Goal: Task Accomplishment & Management: Manage account settings

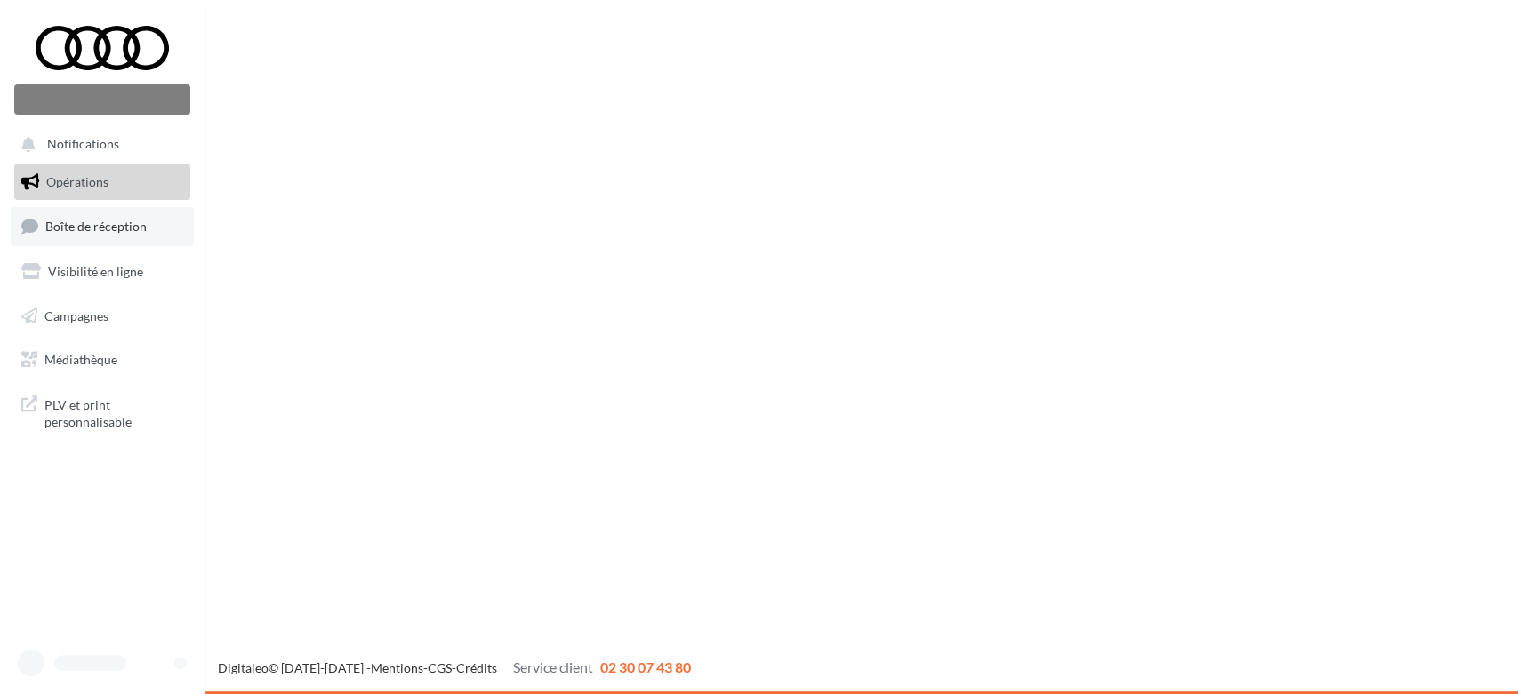
click at [76, 226] on link "Boîte de réception" at bounding box center [102, 226] width 183 height 38
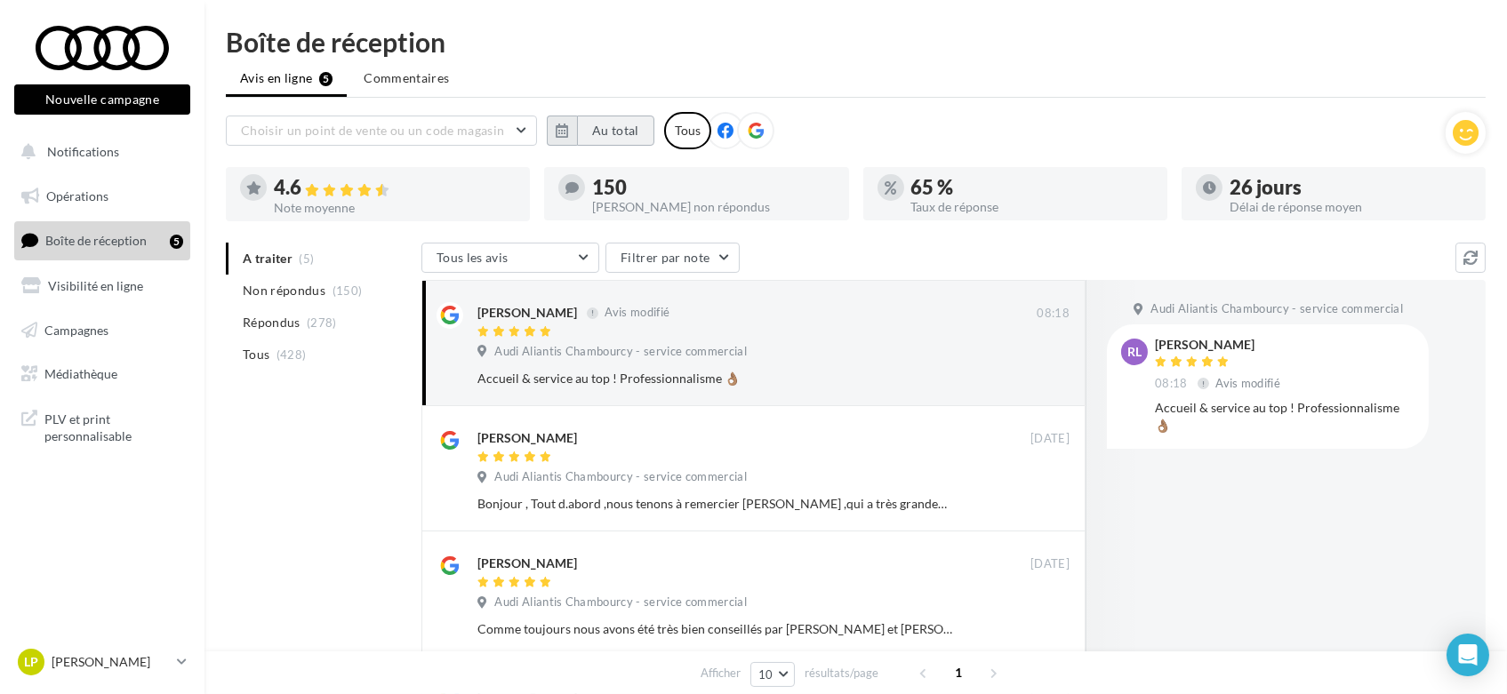
click at [618, 131] on button "Au total" at bounding box center [615, 131] width 77 height 30
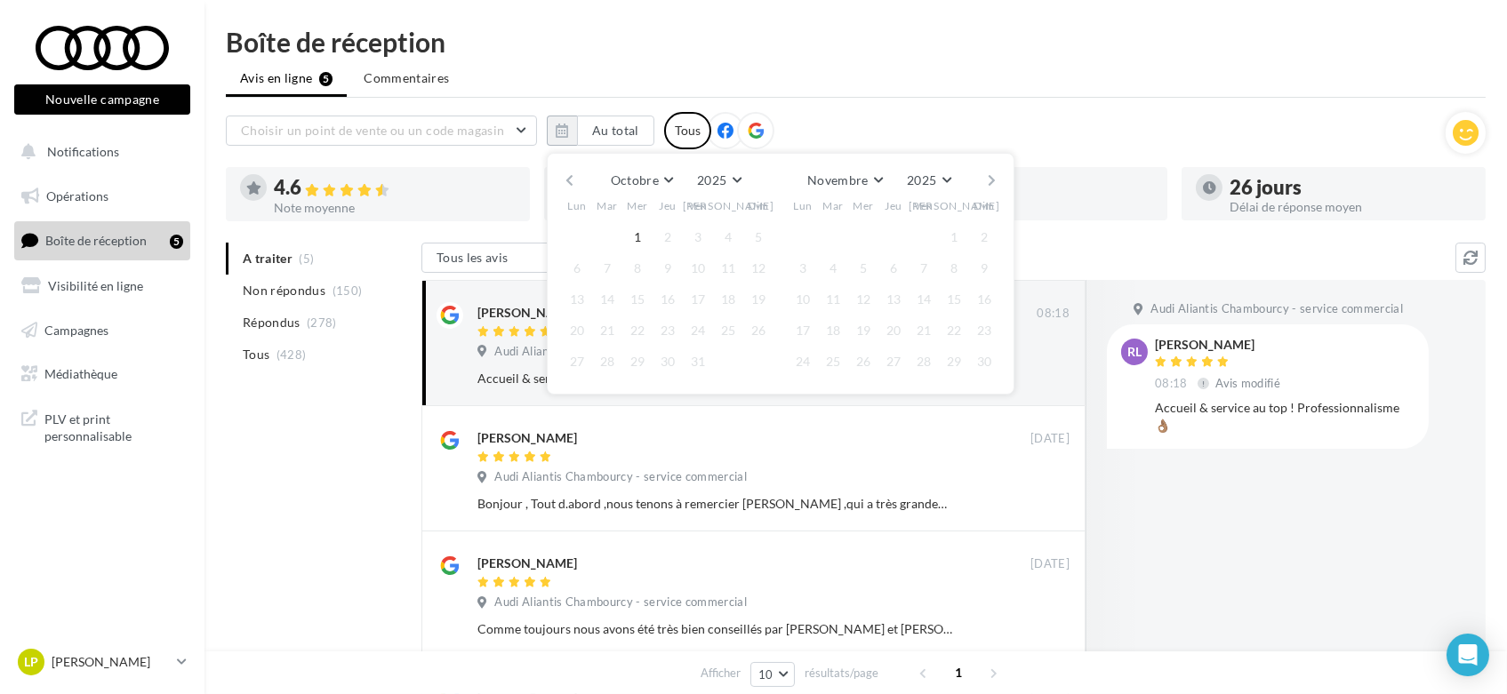
click at [569, 181] on button "button" at bounding box center [569, 180] width 15 height 25
click at [638, 325] on button "24" at bounding box center [637, 330] width 27 height 27
click at [861, 228] on button "1" at bounding box center [863, 237] width 27 height 27
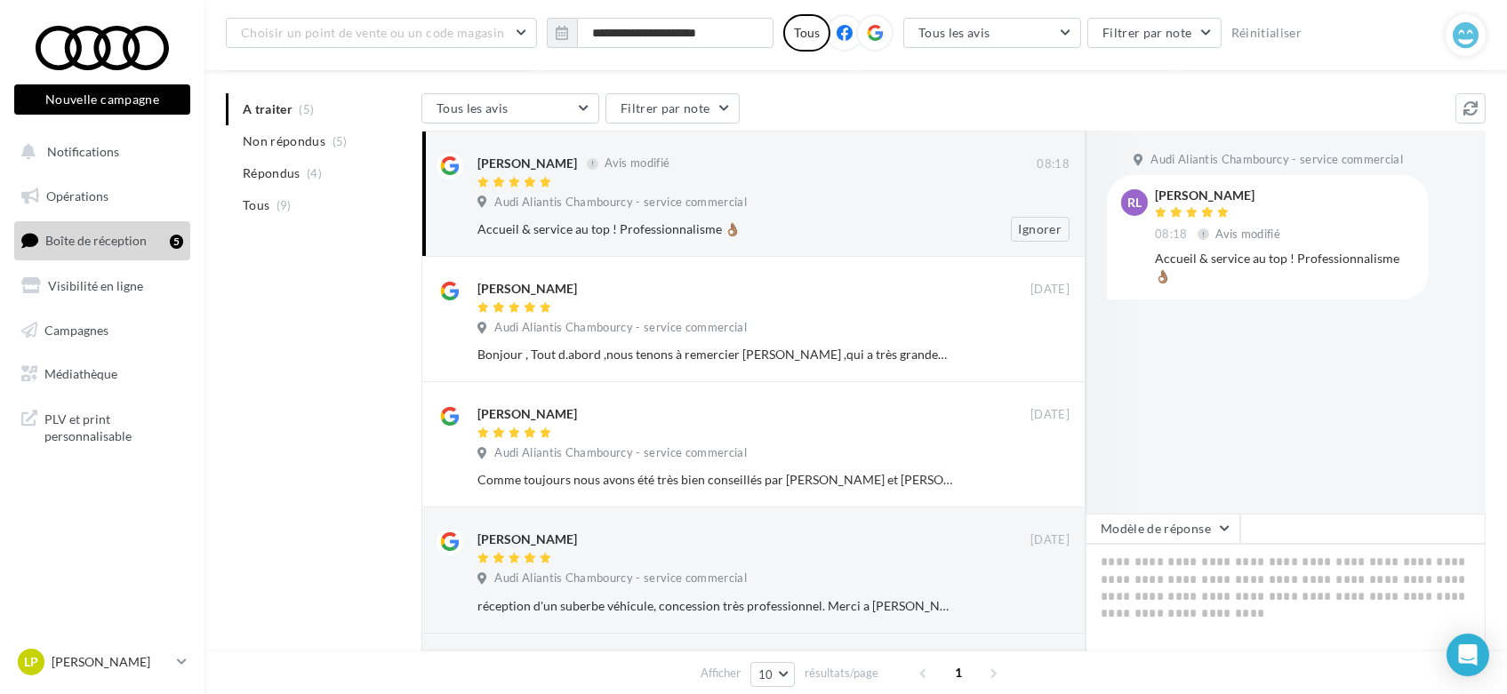
scroll to position [197, 0]
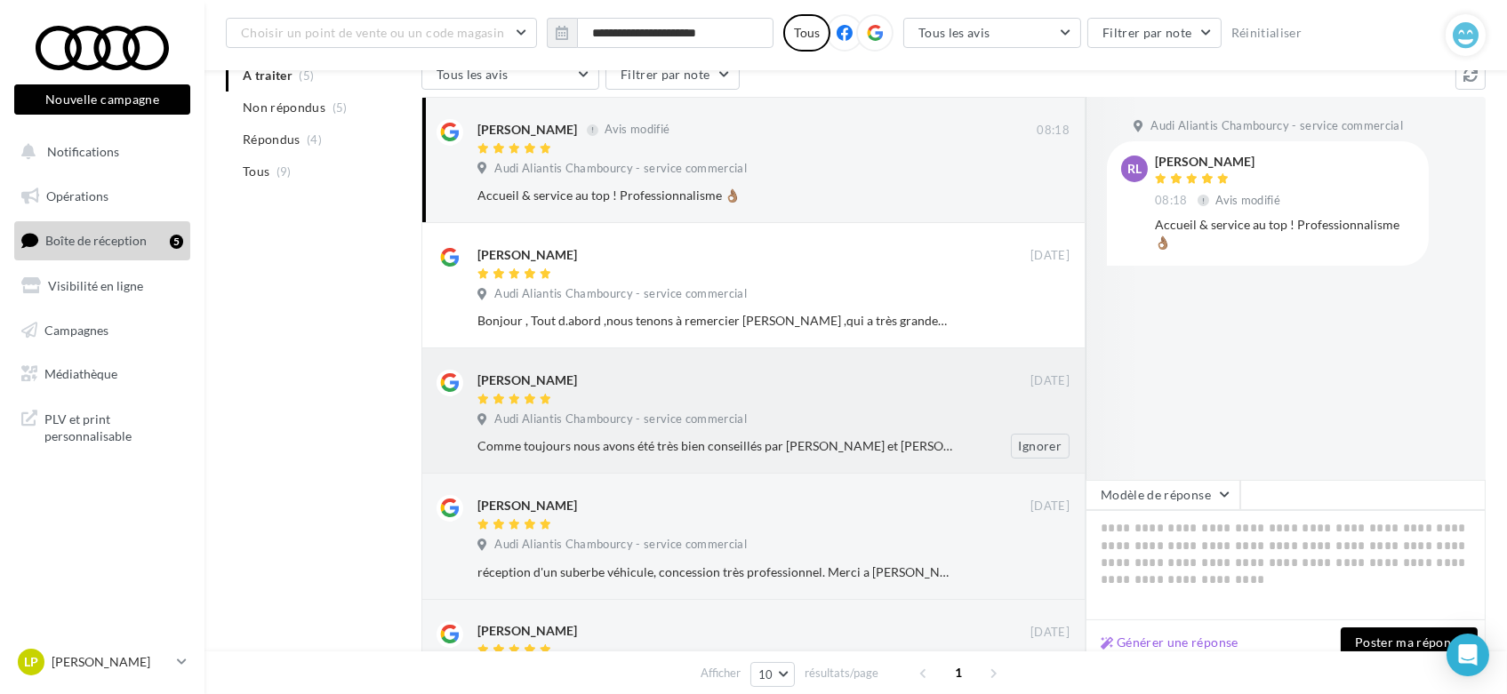
click at [777, 383] on div "Anne-C E" at bounding box center [753, 379] width 553 height 19
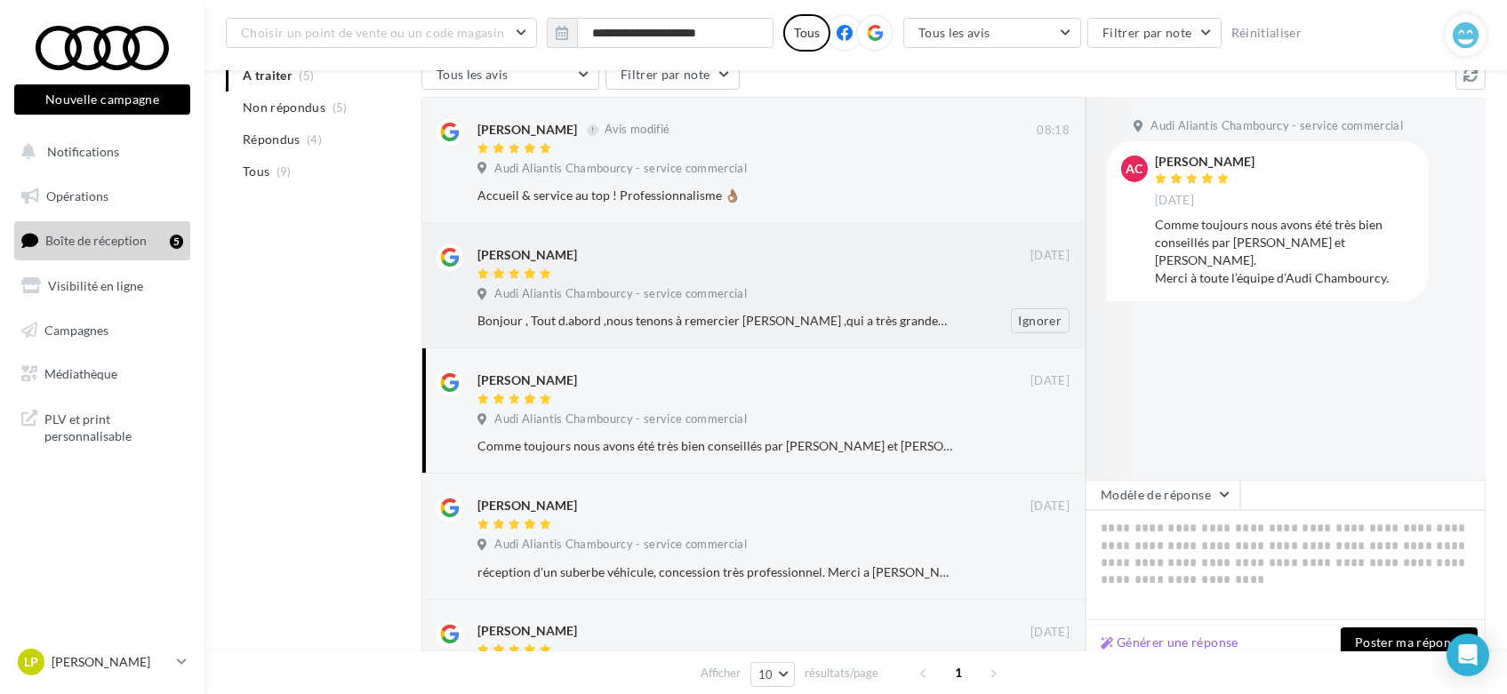
click at [576, 265] on div "Patrice Pouget" at bounding box center [753, 263] width 553 height 37
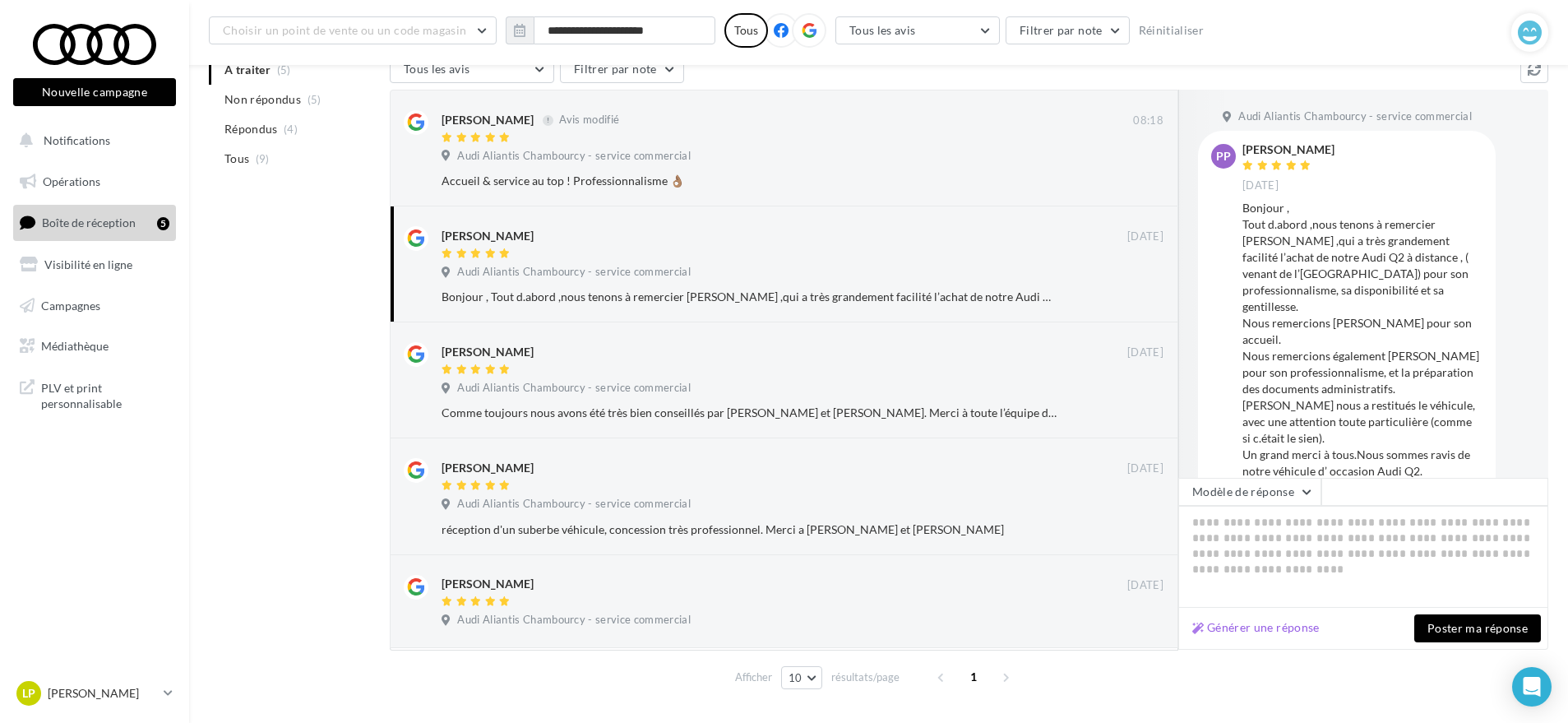
scroll to position [51, 0]
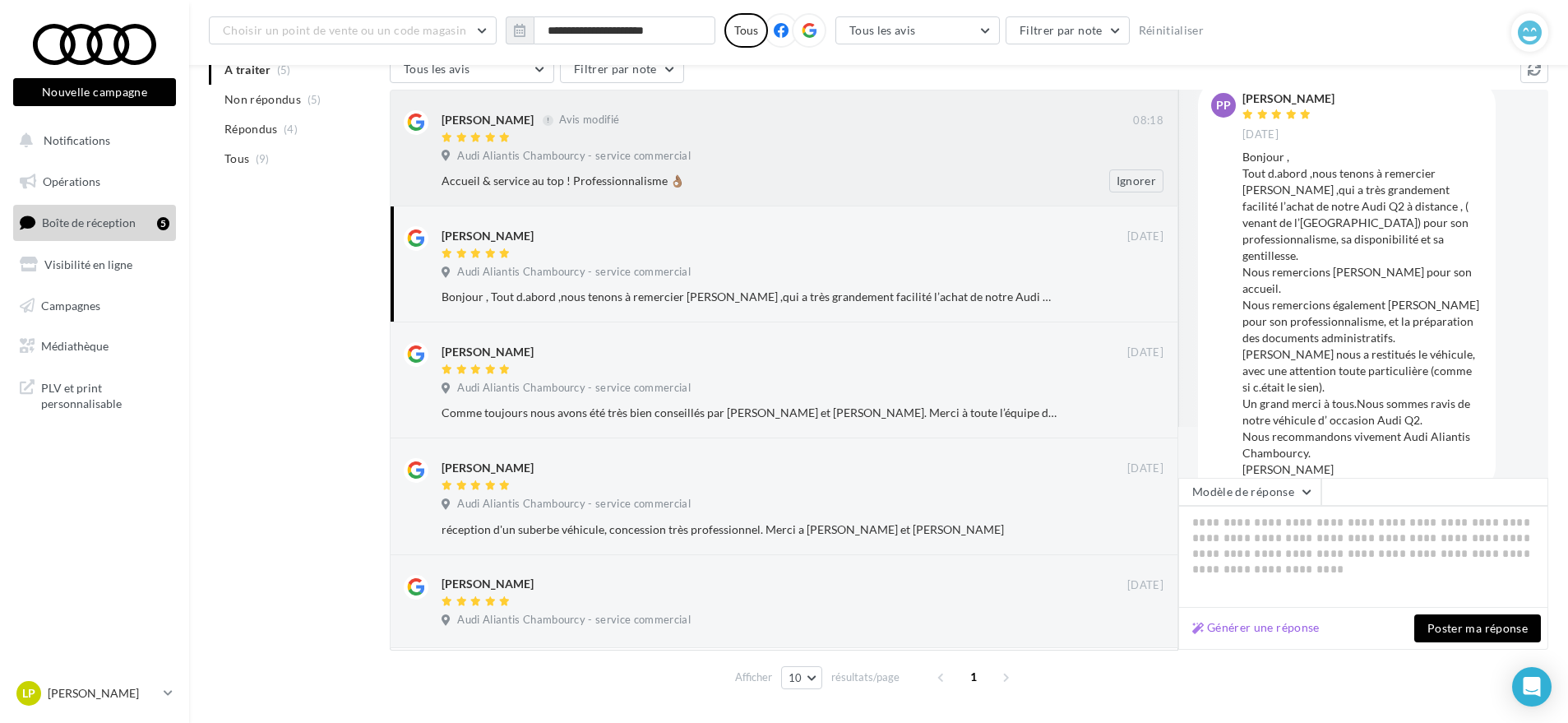
click at [501, 144] on div at bounding box center [787, 138] width 692 height 14
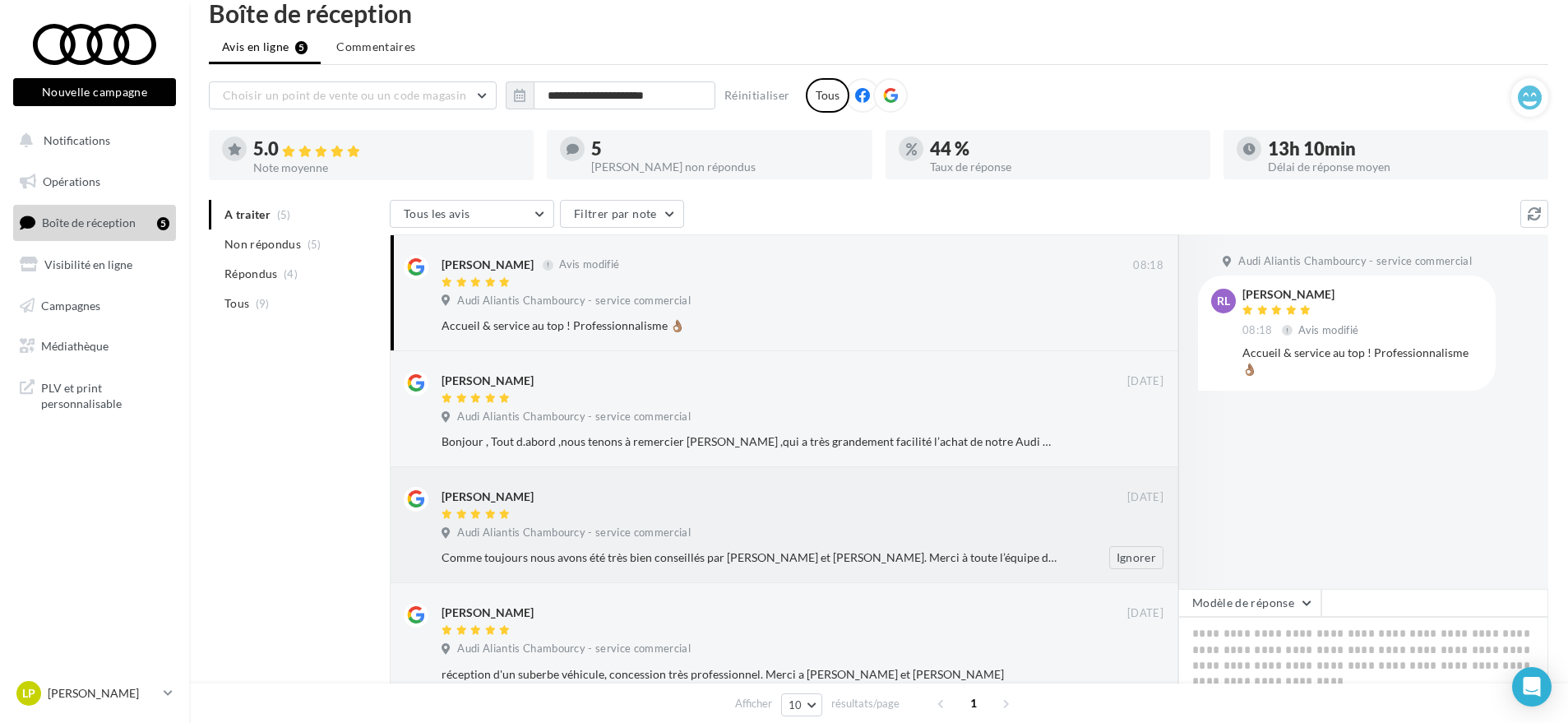
scroll to position [0, 0]
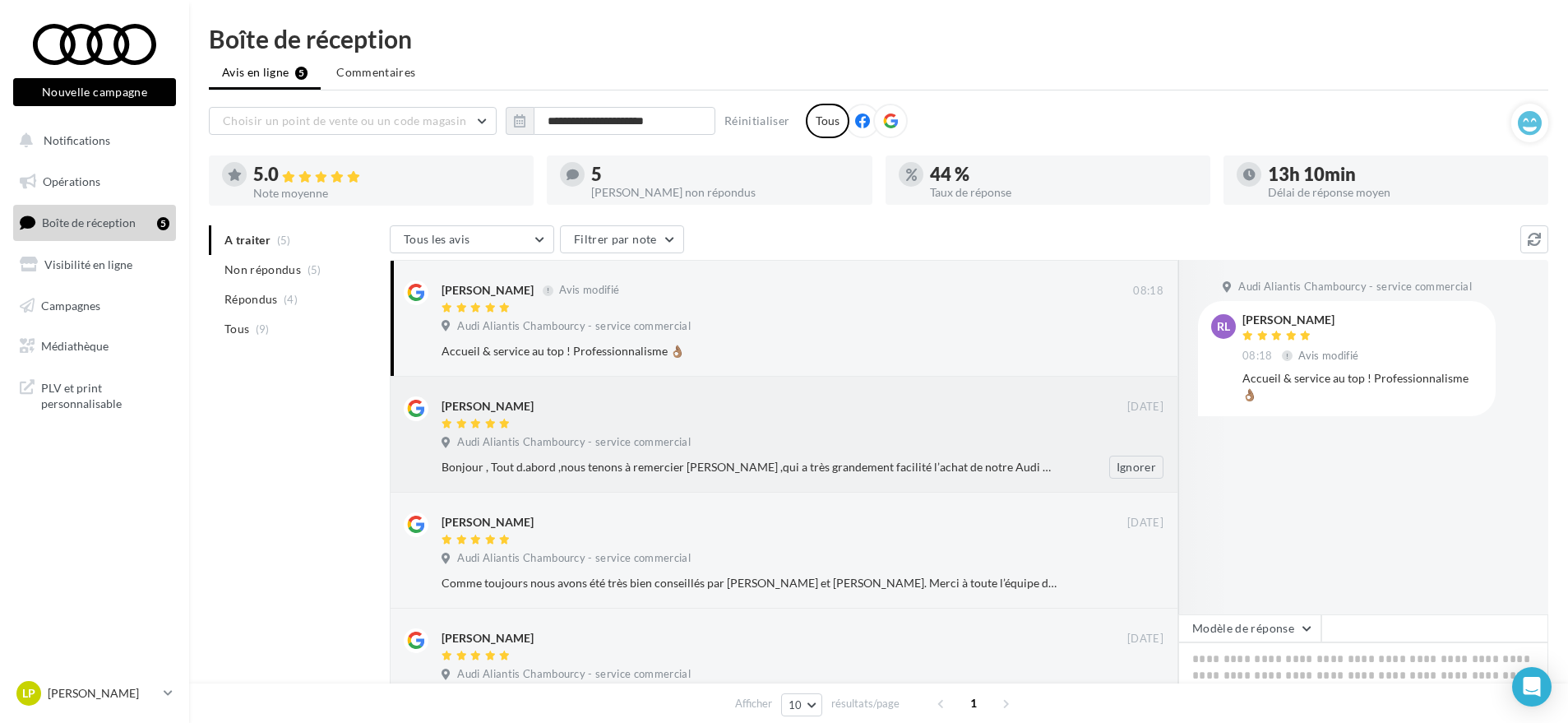
click at [619, 440] on span "Audi Aliantis Chambourcy - service commercial" at bounding box center [573, 442] width 234 height 15
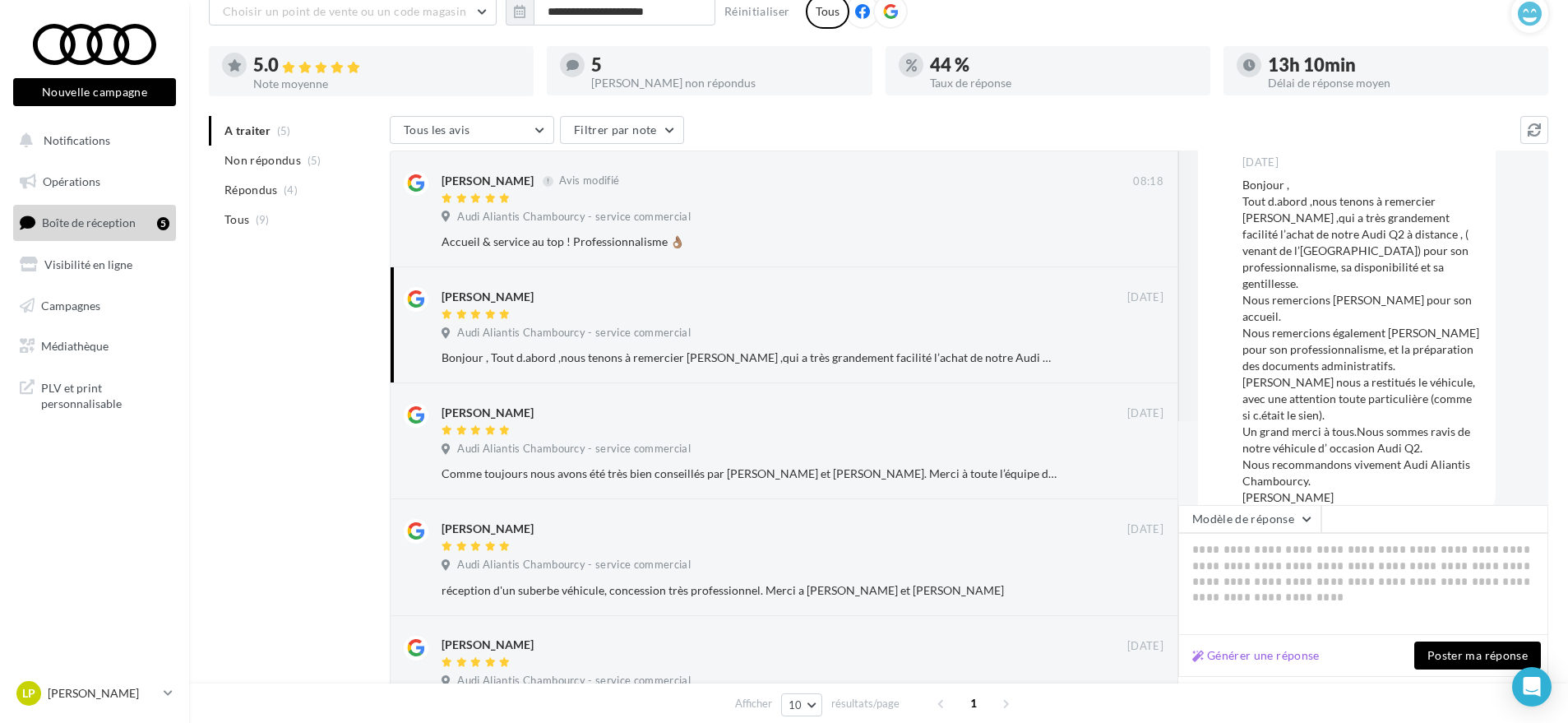
scroll to position [226, 0]
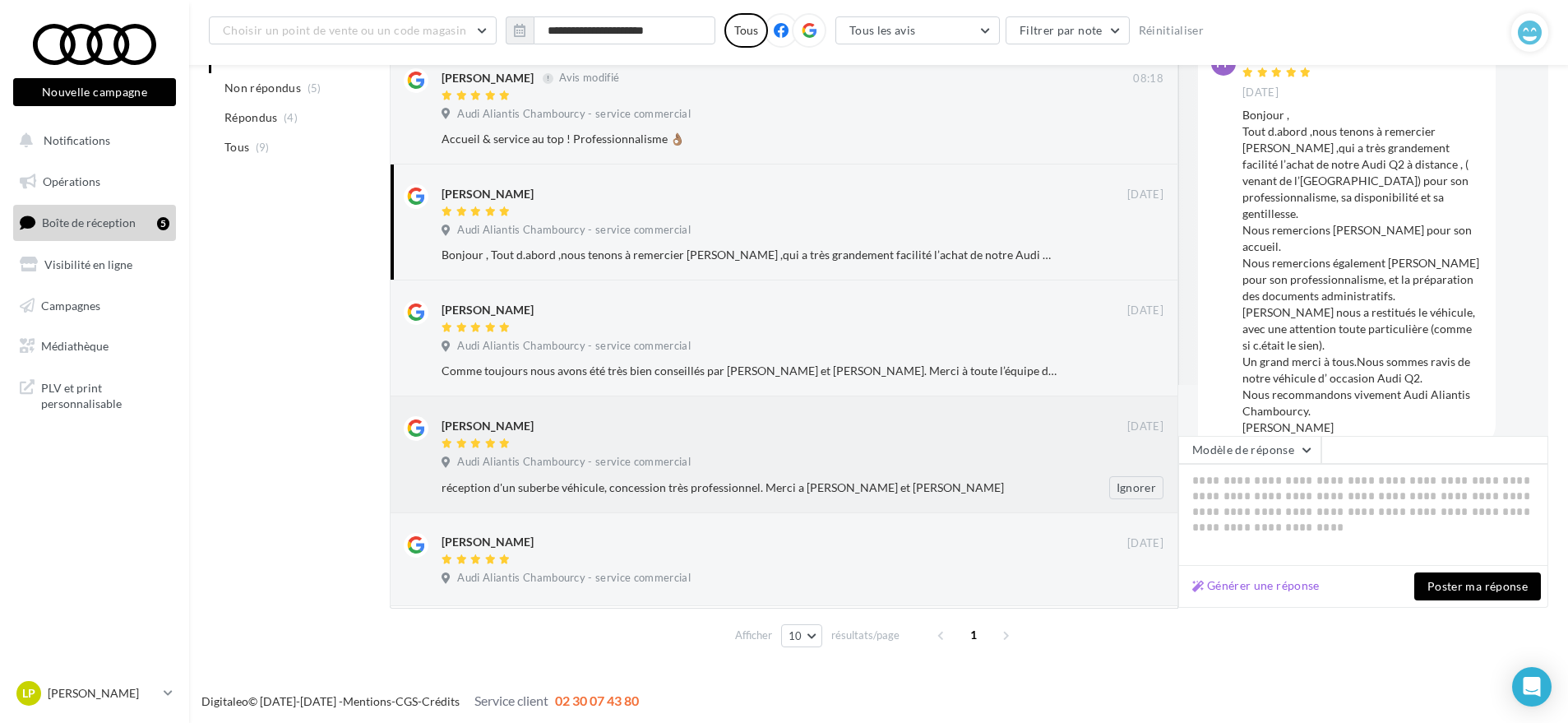
click at [568, 428] on div "Emmanuel Eschalier" at bounding box center [784, 424] width 686 height 18
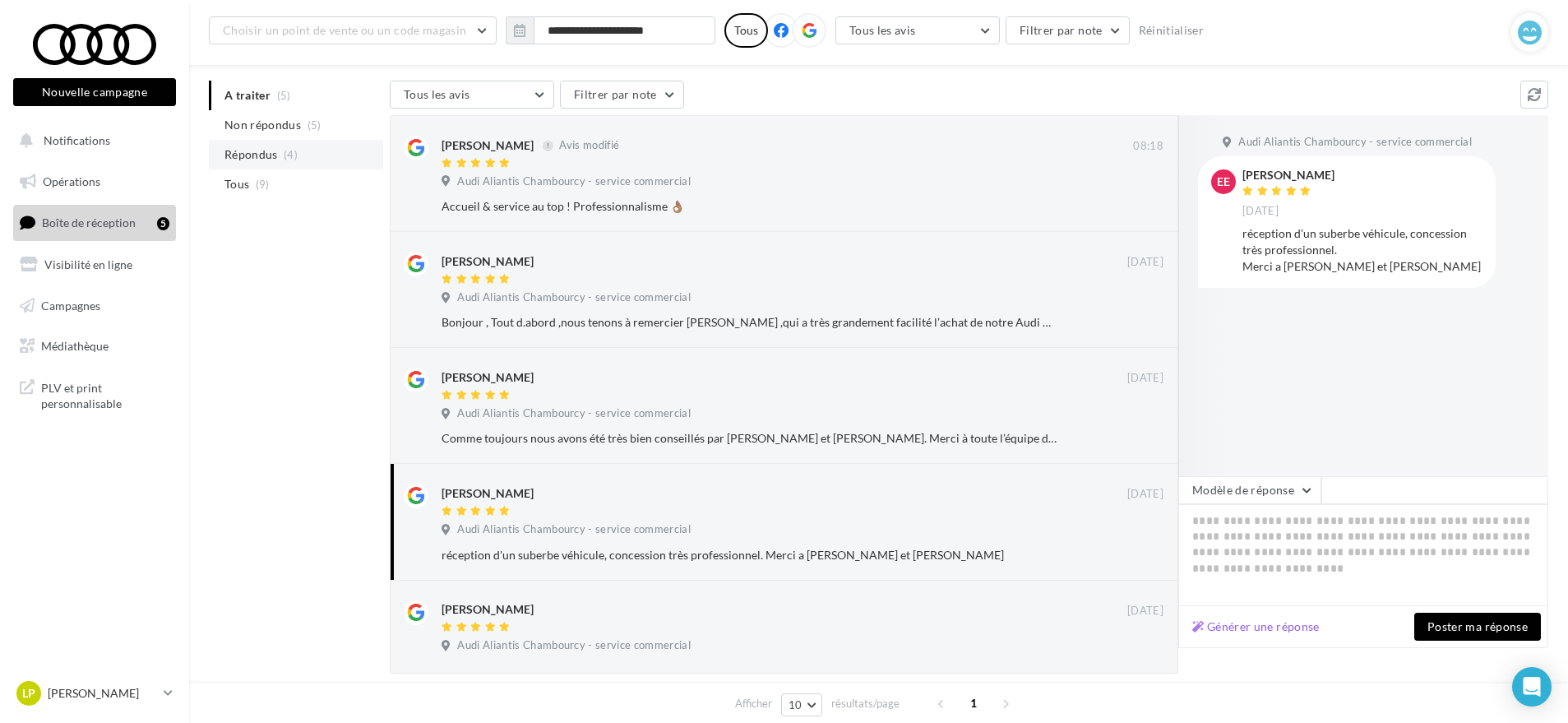
scroll to position [122, 0]
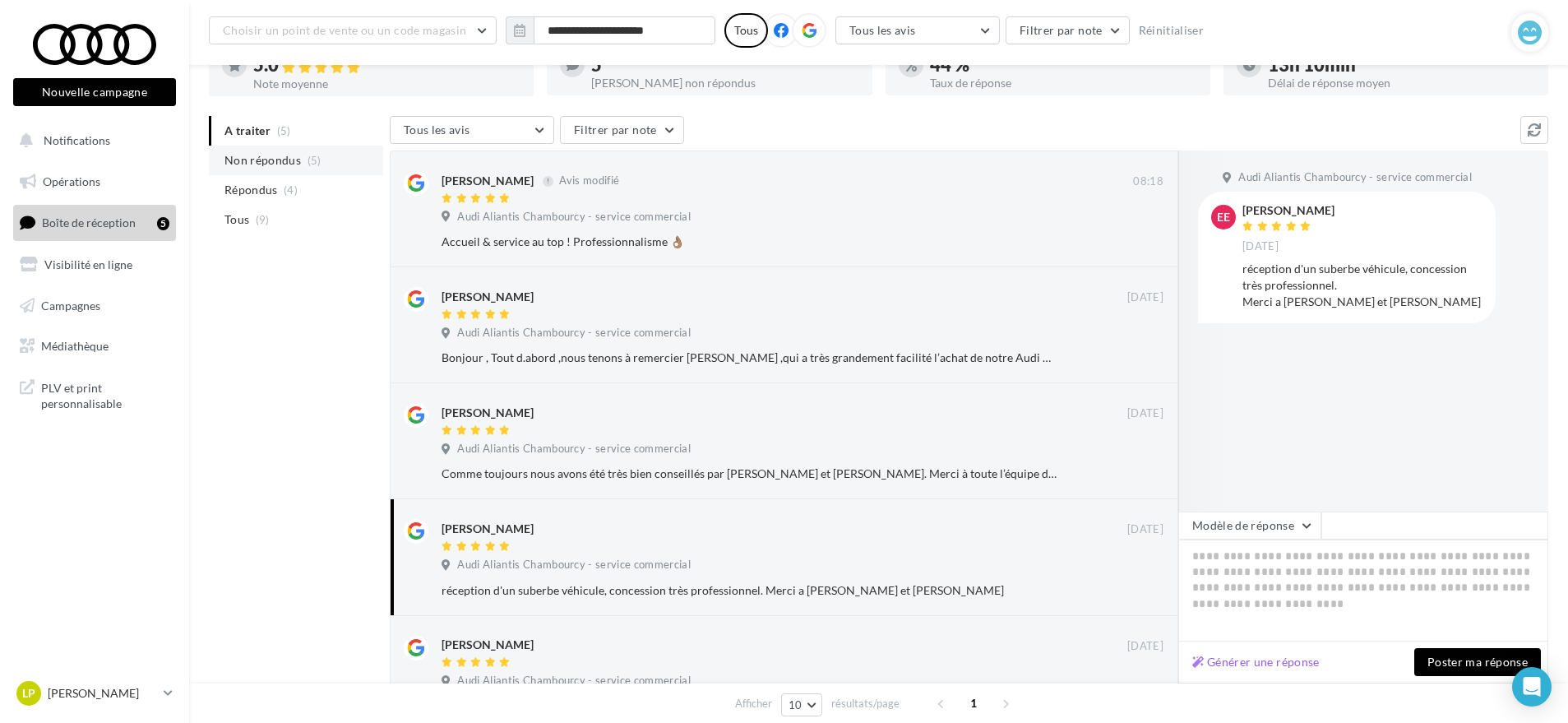
click at [258, 160] on span "Non répondus" at bounding box center [263, 160] width 77 height 17
